Goal: Task Accomplishment & Management: Manage account settings

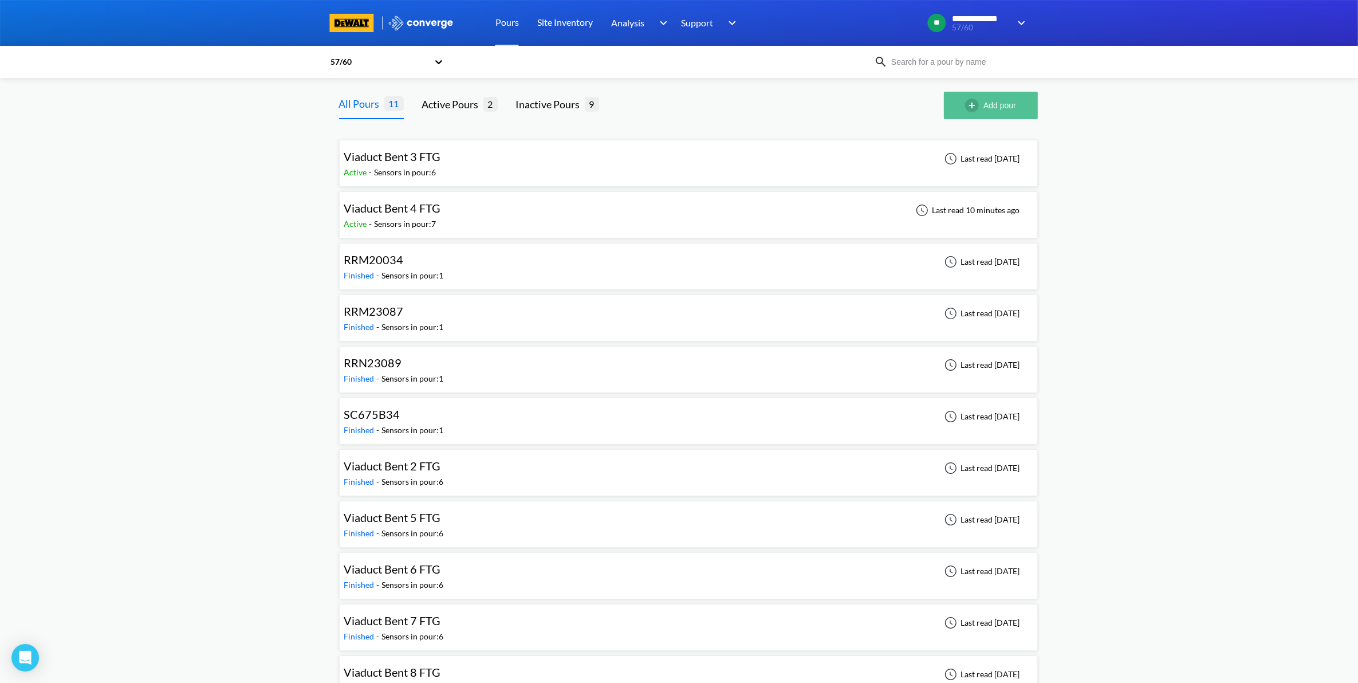
click at [973, 104] on img "button" at bounding box center [974, 106] width 18 height 14
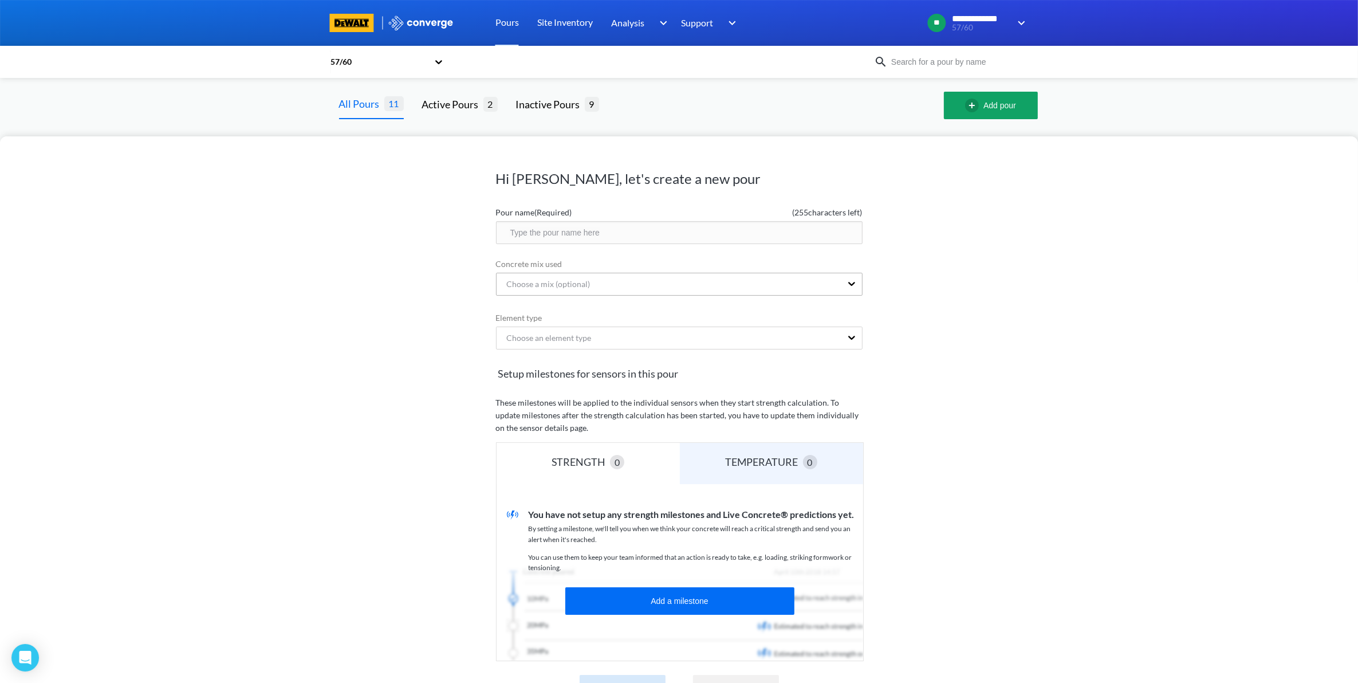
click at [645, 281] on div "Choose a mix (optional)" at bounding box center [669, 284] width 345 height 22
type input "S"
click at [568, 287] on div "Choose a mix (optional)" at bounding box center [544, 284] width 93 height 13
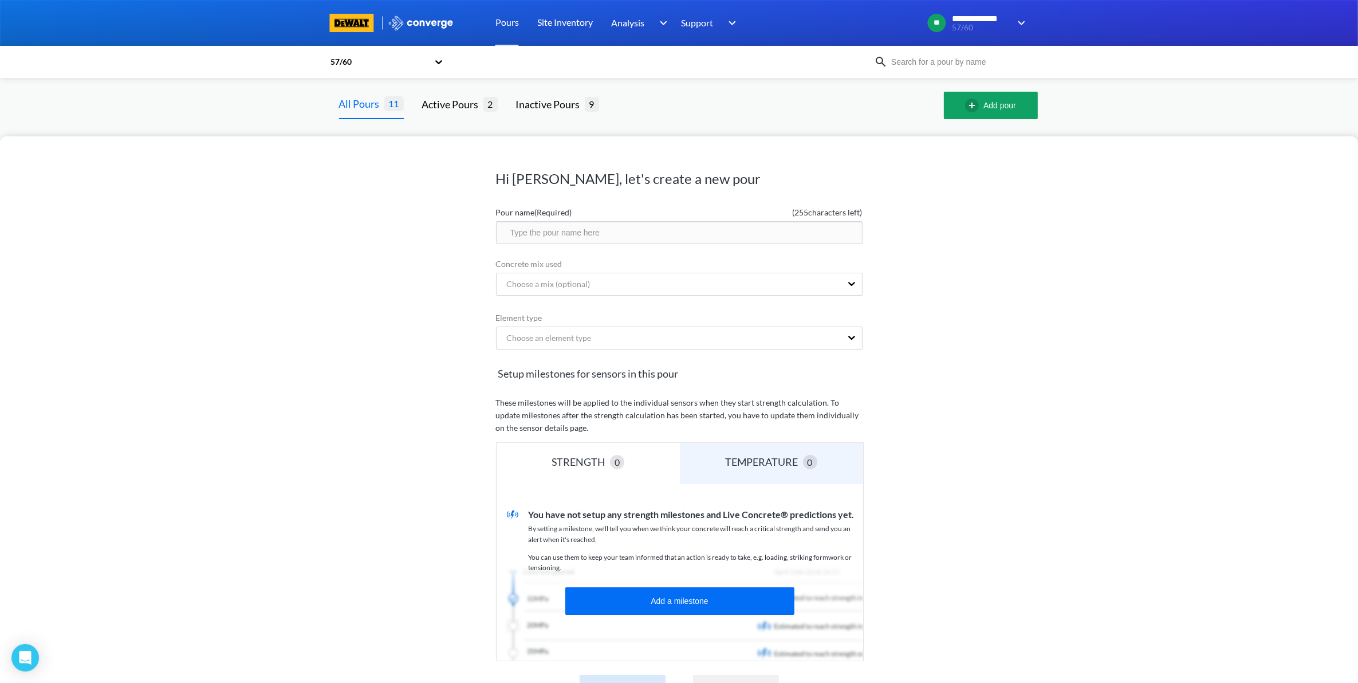
click at [579, 230] on input "text" at bounding box center [679, 232] width 367 height 23
type input "Seperation Bent 3R Column"
click at [1104, 324] on div "Hi Nathan, let's create a new pour Pour name (Required) ( 230 characters left) …" at bounding box center [679, 409] width 1358 height 546
click at [717, 333] on div "Choose an element type" at bounding box center [669, 338] width 345 height 22
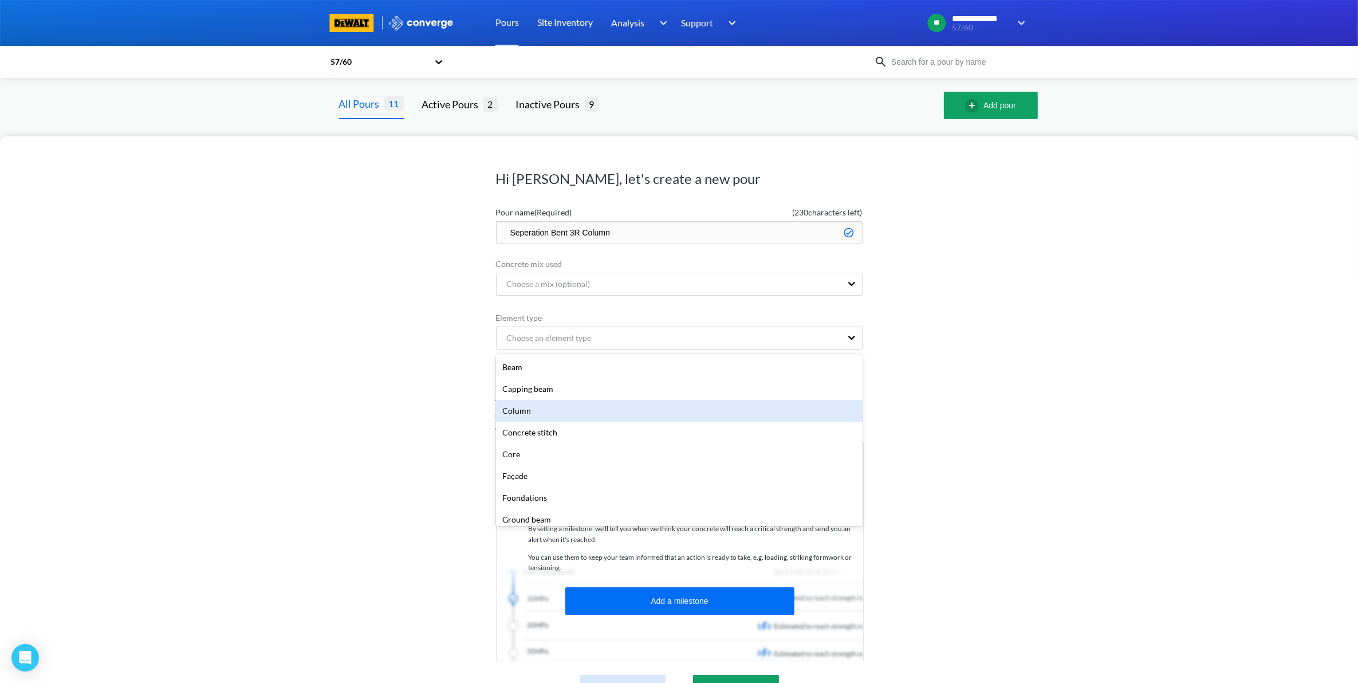
click at [572, 407] on div "Column" at bounding box center [679, 411] width 367 height 22
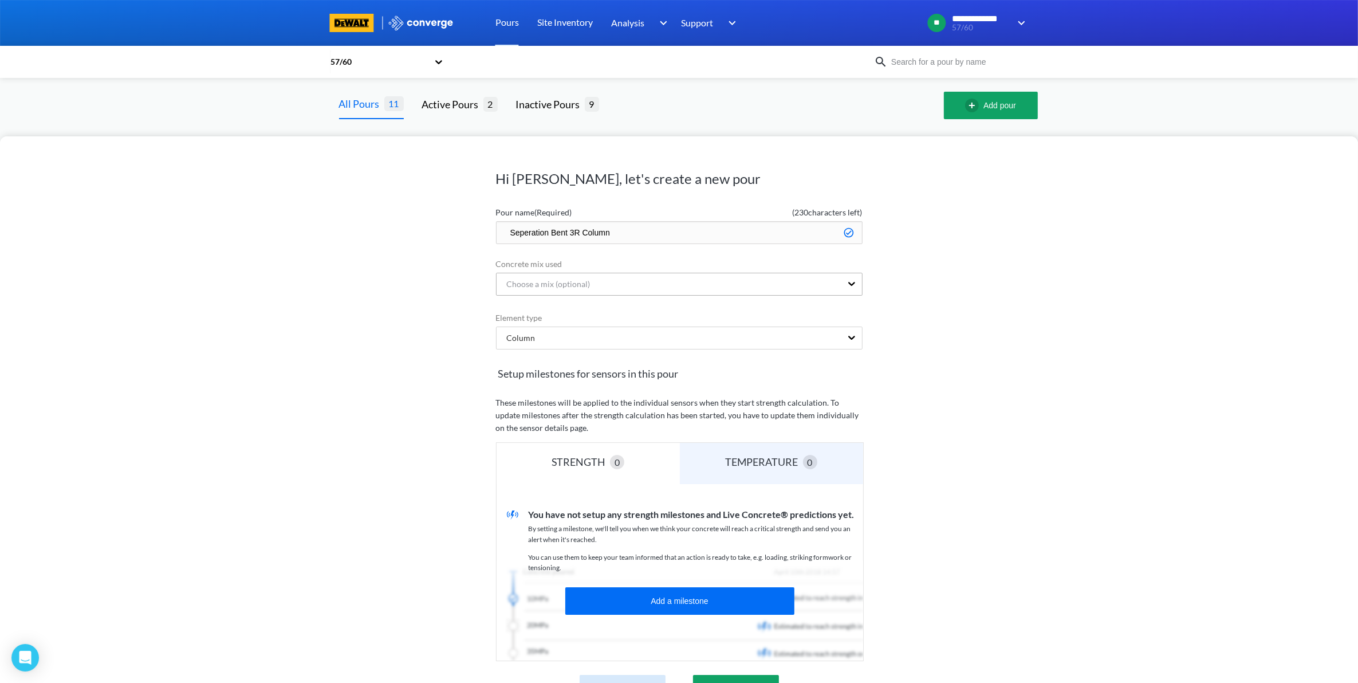
click at [605, 290] on div "Choose a mix (optional)" at bounding box center [669, 284] width 345 height 22
click at [605, 288] on div "Choose a mix (optional)" at bounding box center [669, 284] width 345 height 22
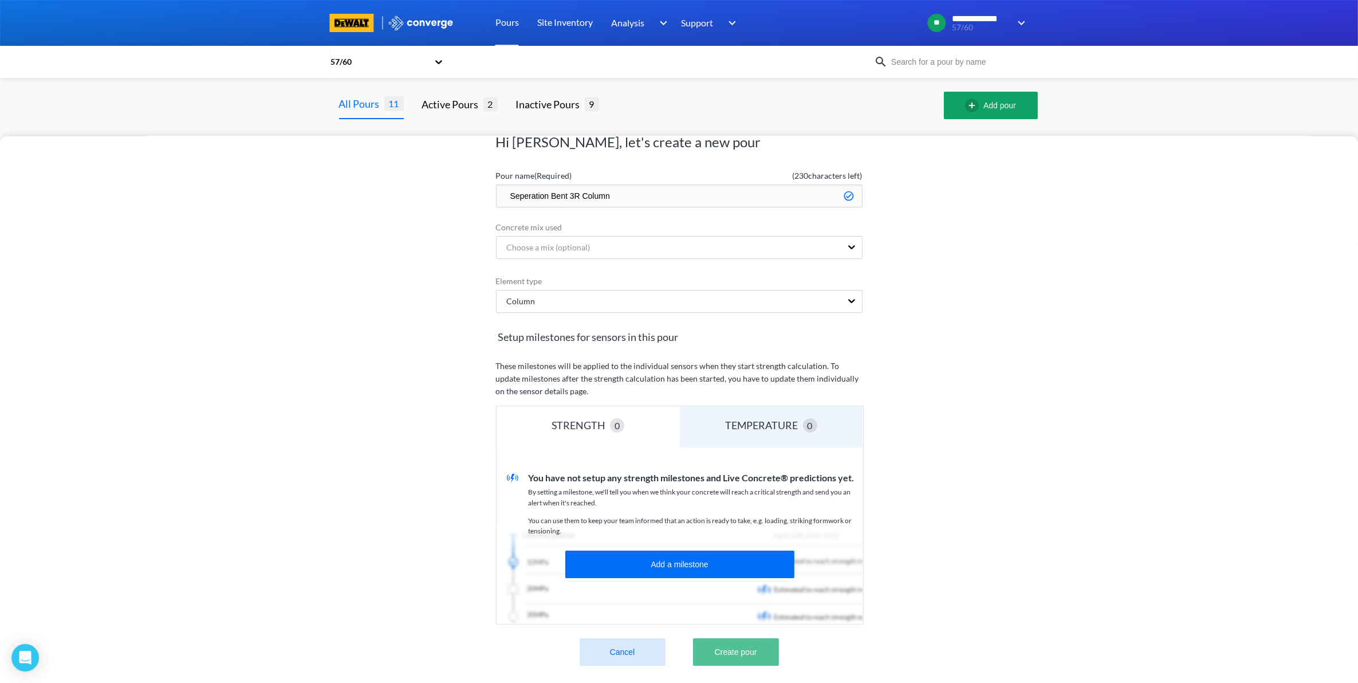
click at [719, 638] on button "Create pour" at bounding box center [736, 651] width 86 height 27
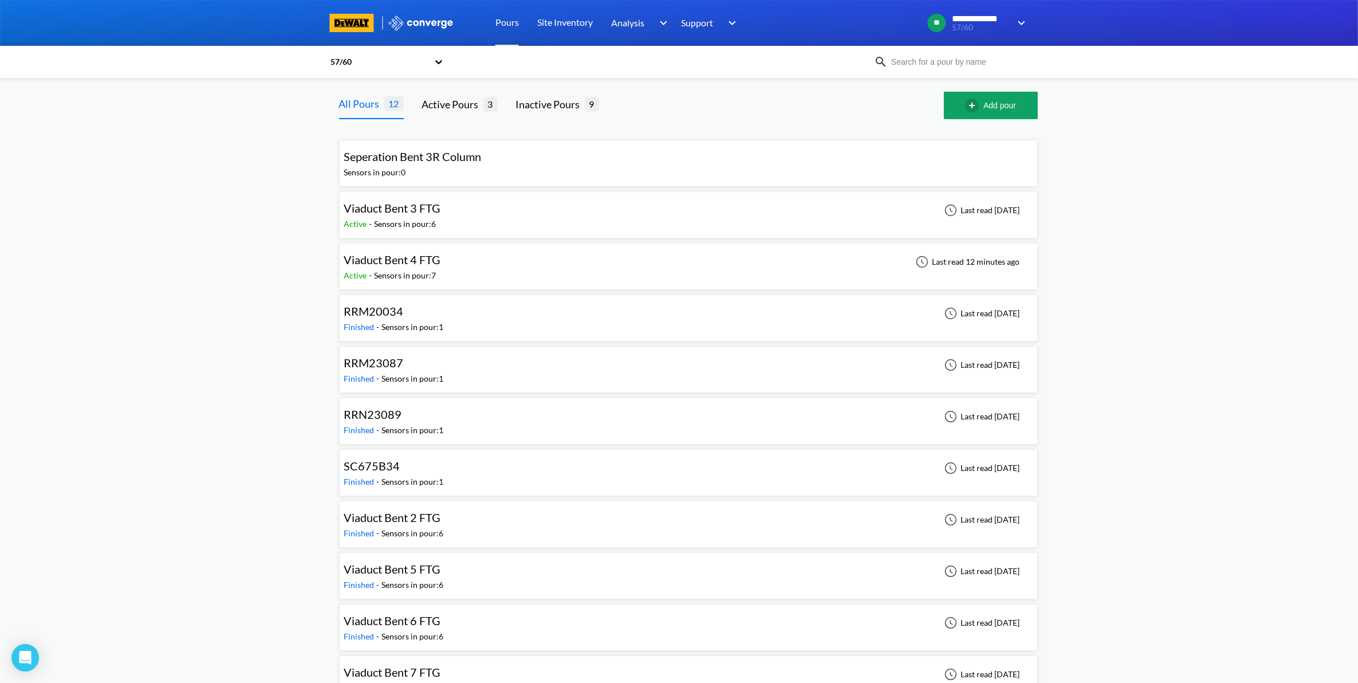
click at [583, 153] on div "Seperation Bent 3R Column Sensors in pour: 0" at bounding box center [688, 163] width 689 height 37
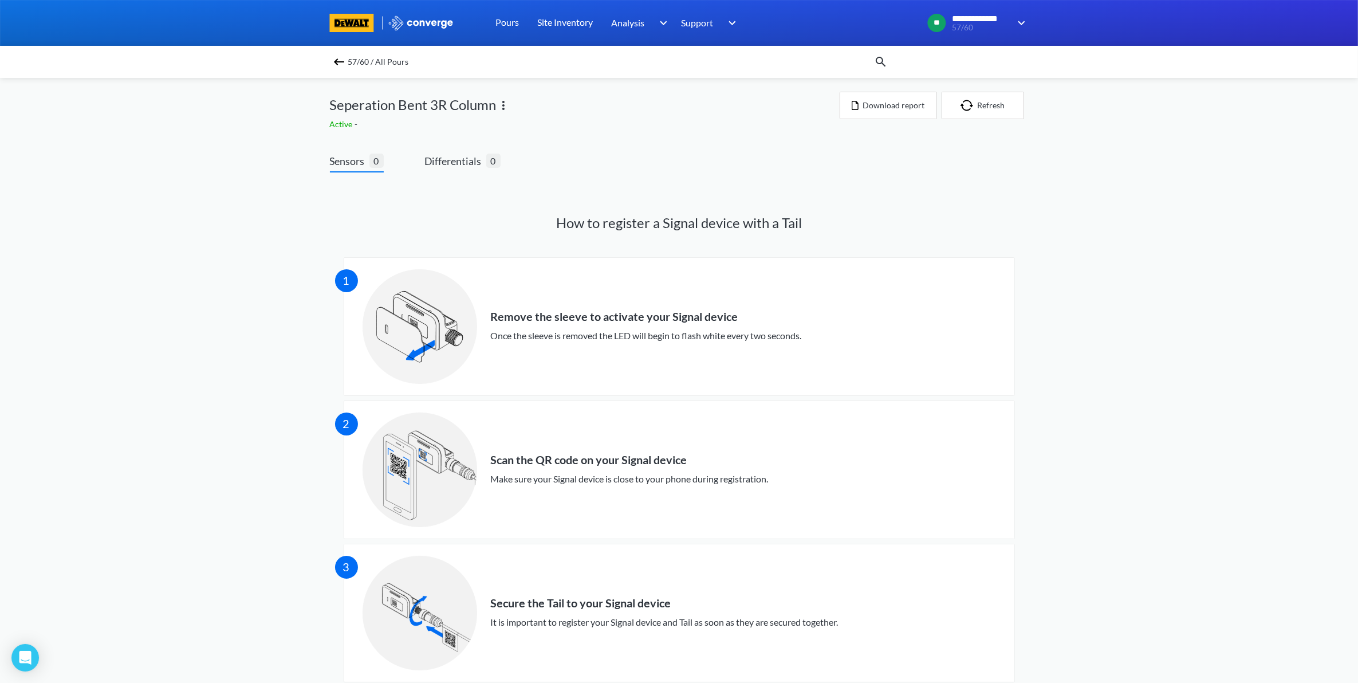
drag, startPoint x: 1281, startPoint y: 462, endPoint x: 1179, endPoint y: 109, distance: 367.8
click at [1153, 124] on div "**********" at bounding box center [679, 532] width 1358 height 1065
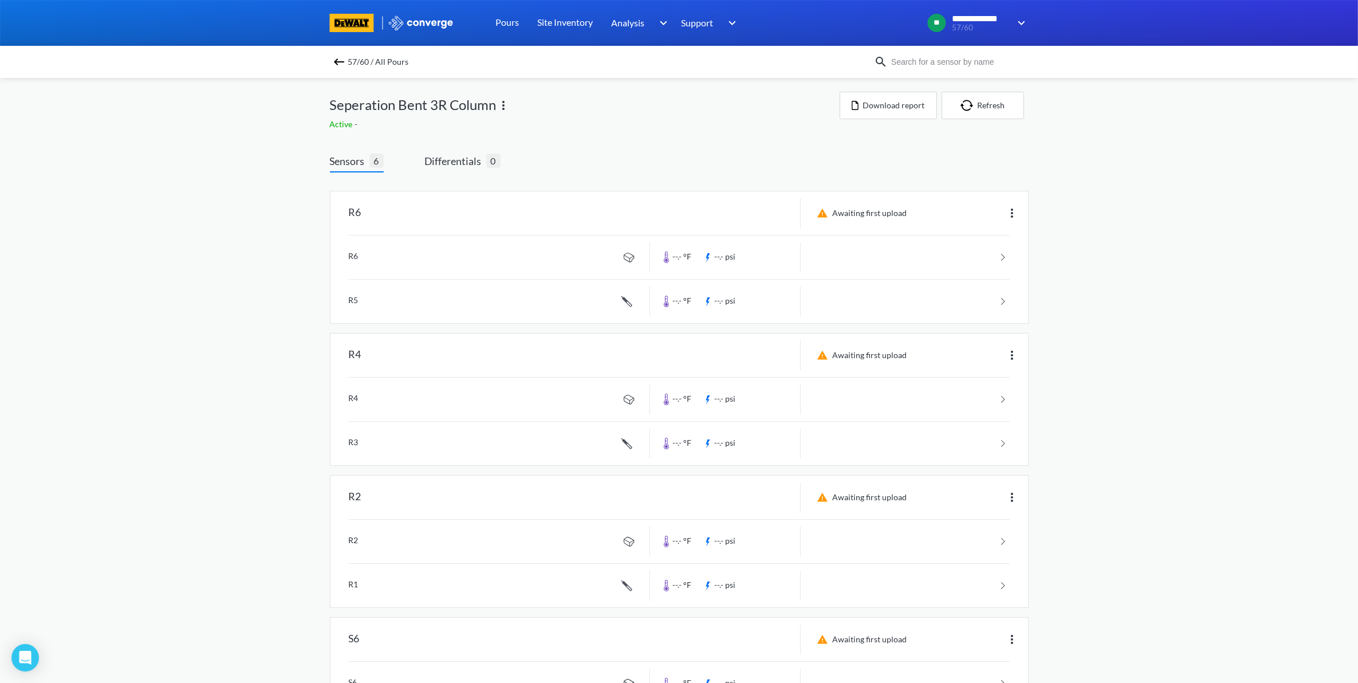
click at [345, 62] on img at bounding box center [339, 62] width 14 height 14
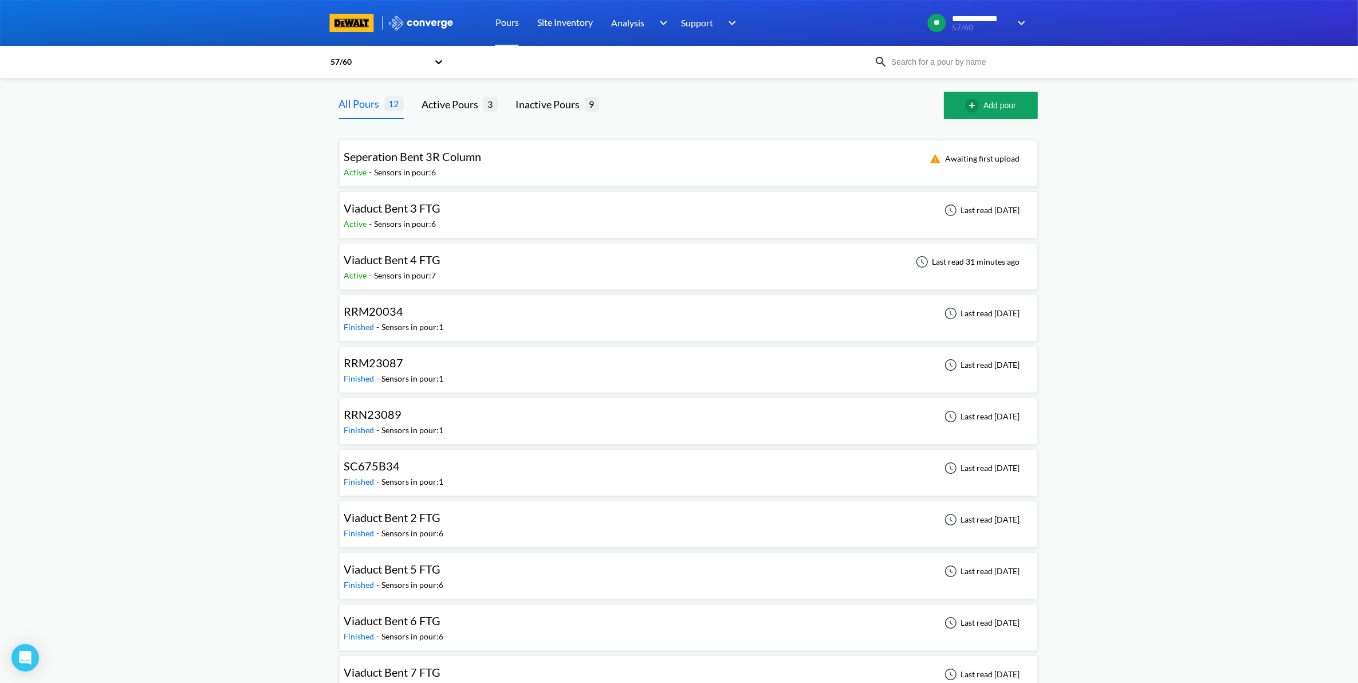
click at [577, 263] on div "Viaduct Bent 4 FTG Active - Sensors in pour: 7 Last read 31 minutes ago" at bounding box center [688, 266] width 689 height 37
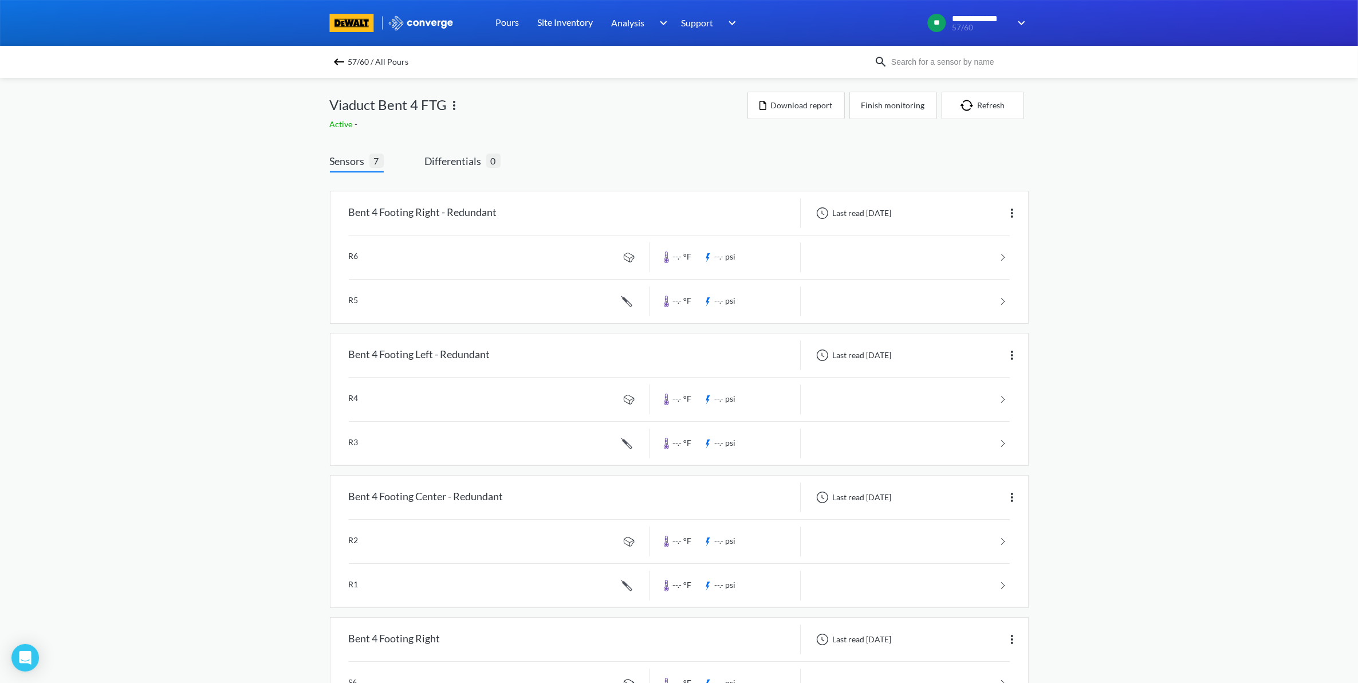
scroll to position [519, 0]
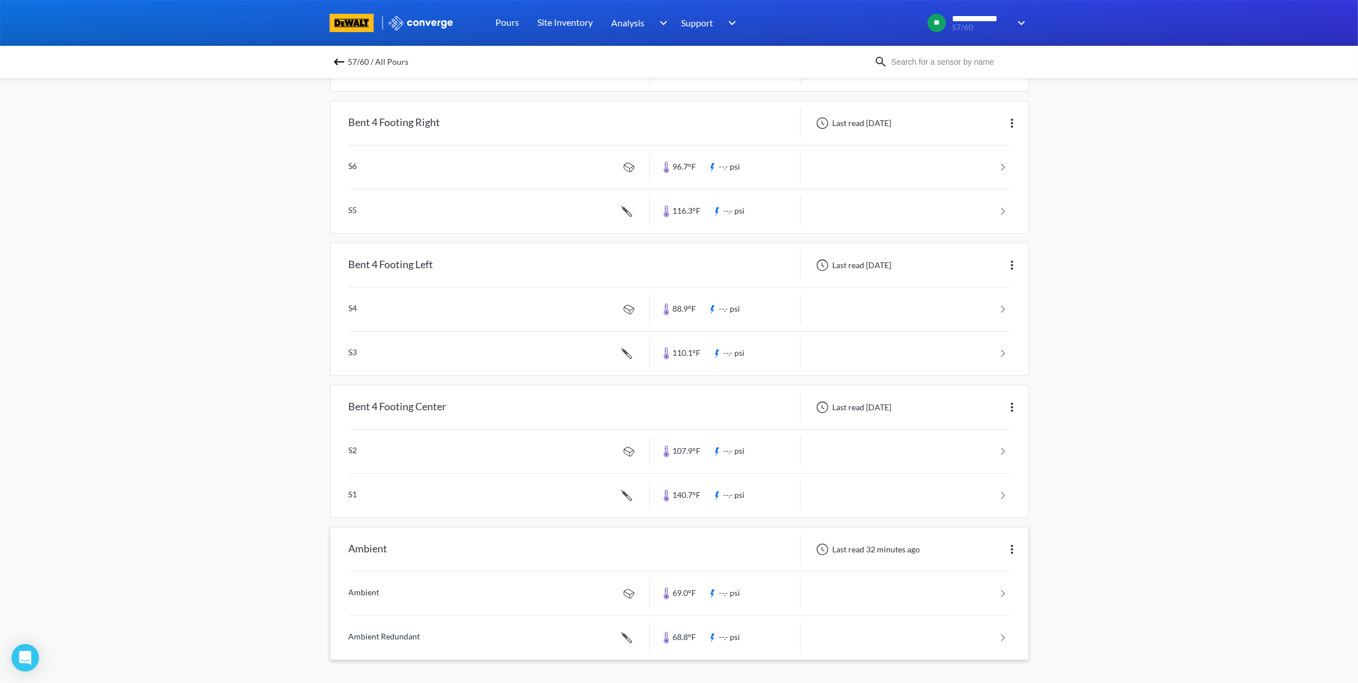
click at [1002, 557] on div "Last read 32 minutes ago" at bounding box center [914, 549] width 227 height 30
click at [1008, 550] on img at bounding box center [1012, 549] width 14 height 14
click at [1004, 546] on div "Edit" at bounding box center [982, 549] width 73 height 22
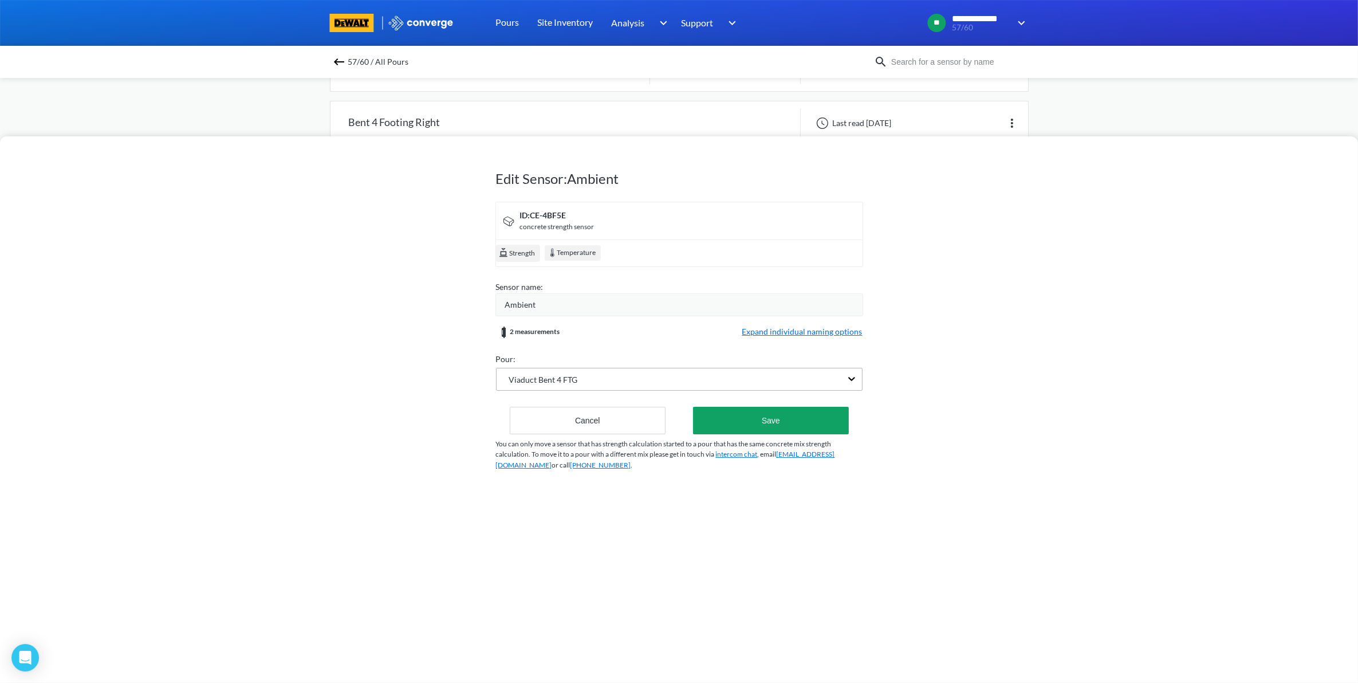
click at [667, 377] on div "Viaduct Bent 4 FTG" at bounding box center [669, 379] width 345 height 22
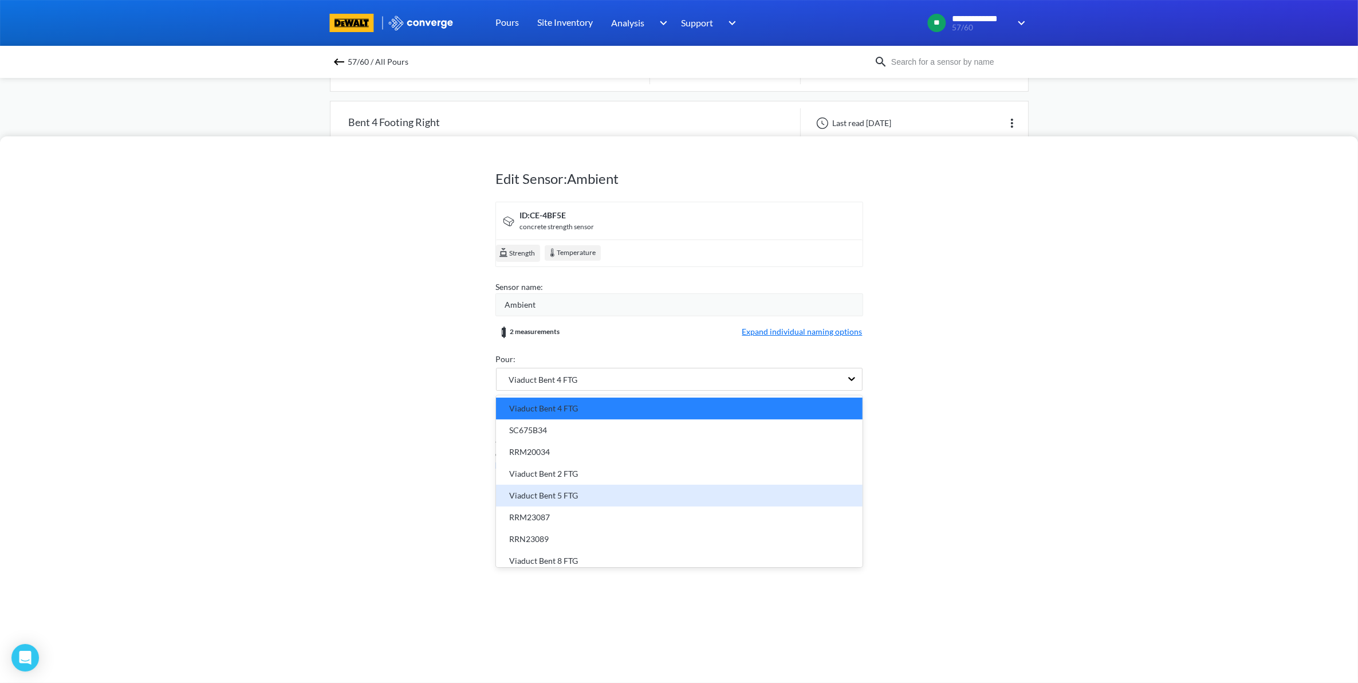
scroll to position [93, 0]
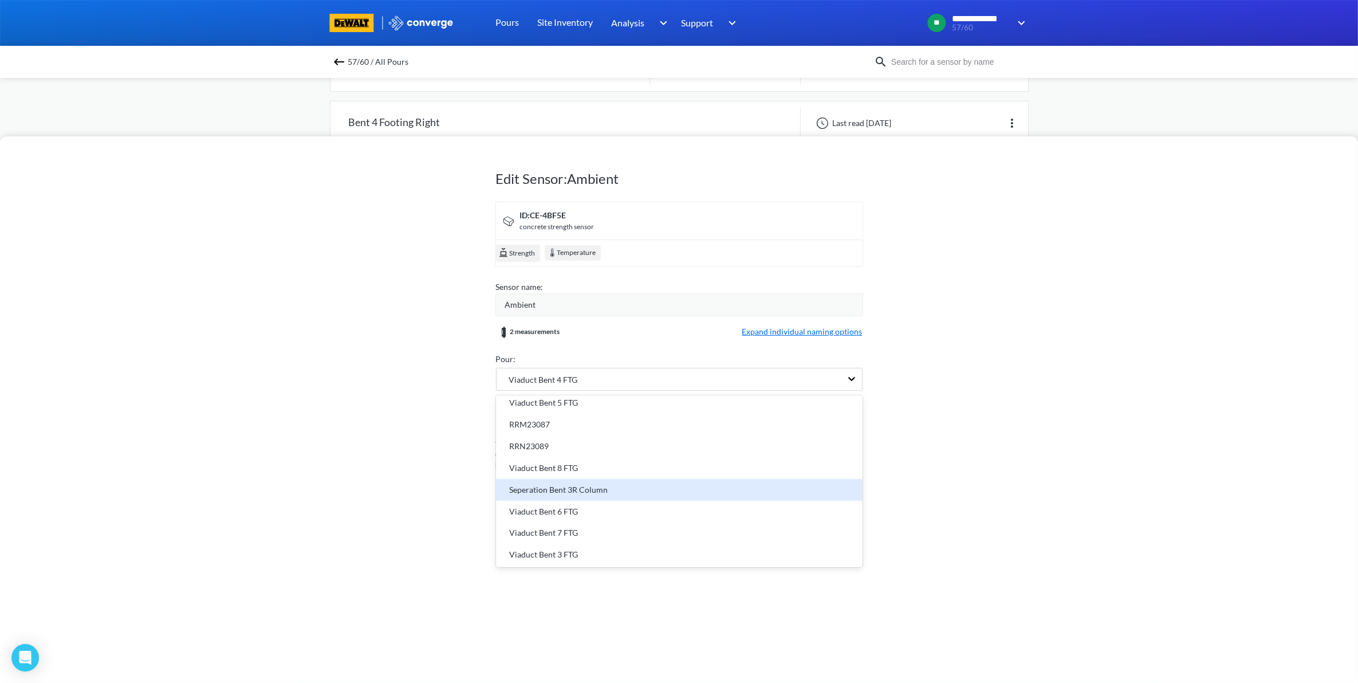
click at [612, 490] on div "Seperation Bent 3R Column" at bounding box center [679, 489] width 353 height 13
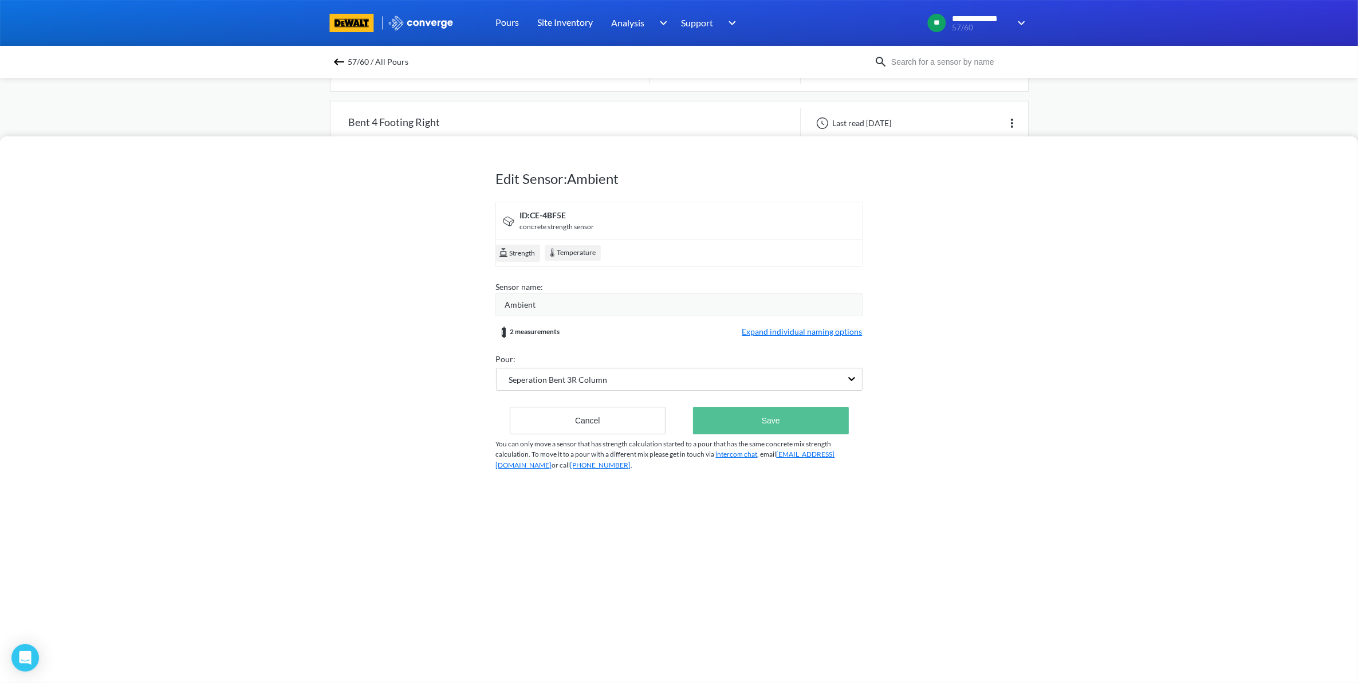
click at [803, 431] on button "Save" at bounding box center [770, 420] width 155 height 27
